Goal: Task Accomplishment & Management: Complete application form

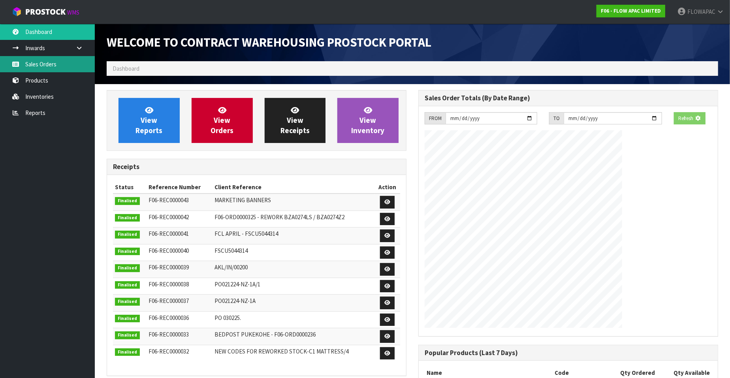
click at [43, 64] on link "Sales Orders" at bounding box center [47, 64] width 95 height 16
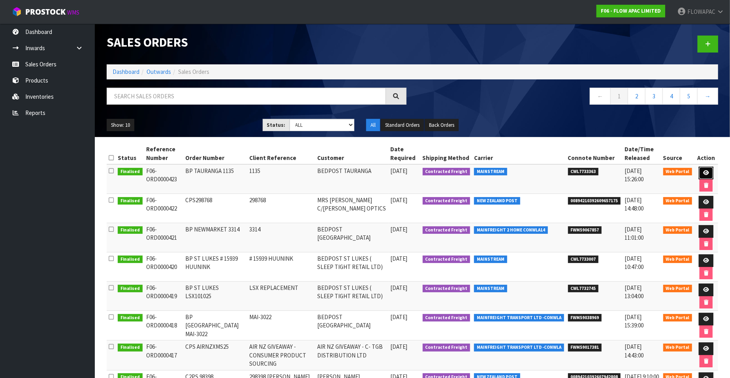
click at [708, 171] on icon at bounding box center [706, 172] width 6 height 5
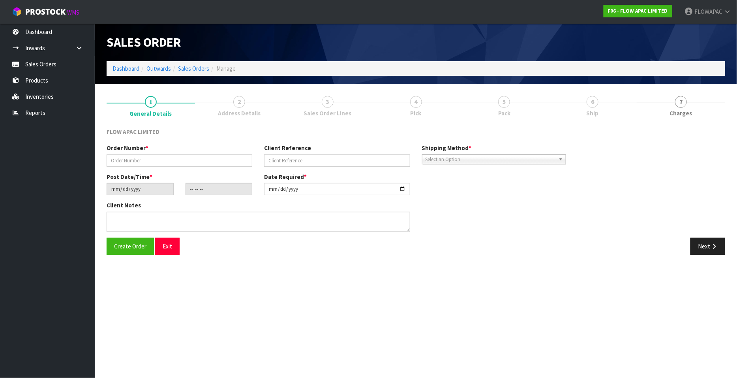
type input "BP TAURANGA 1135"
type input "1135"
type input "[DATE]"
type input "15:51:00.000"
type input "[DATE]"
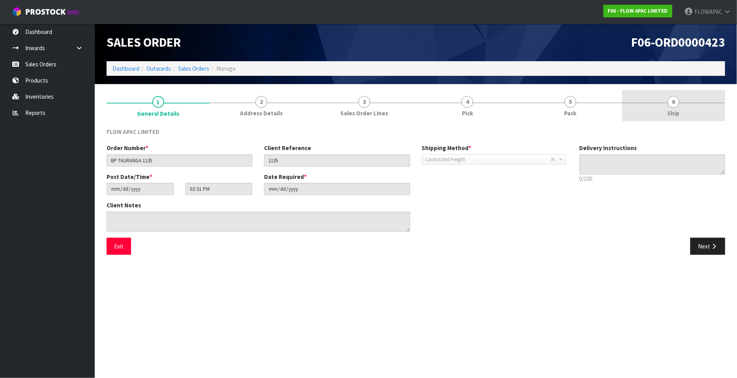
click at [675, 103] on span "6" at bounding box center [674, 102] width 12 height 12
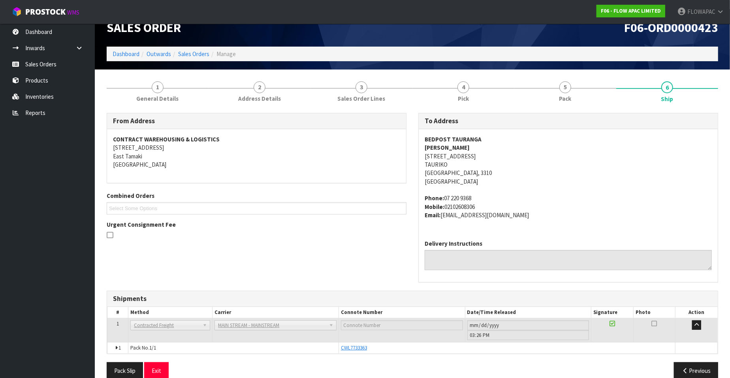
scroll to position [27, 0]
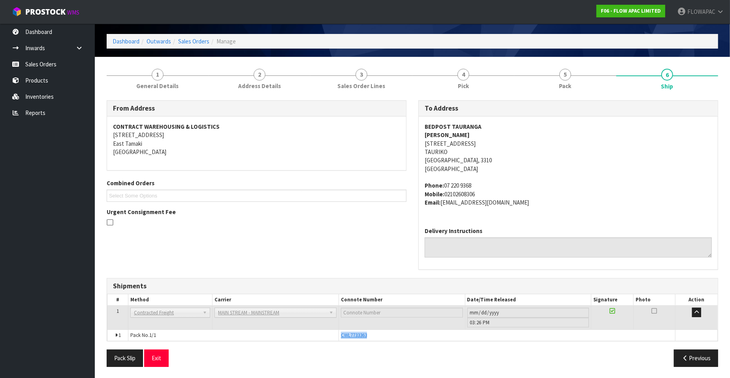
drag, startPoint x: 377, startPoint y: 335, endPoint x: 338, endPoint y: 338, distance: 39.3
click at [338, 338] on tr "1 Pack No. 1/1 CWL7733363 Glass Charge 1.031016 m 3 83.000 kg" at bounding box center [412, 335] width 610 height 11
copy tr "CWL7733363"
